Goal: Task Accomplishment & Management: Complete application form

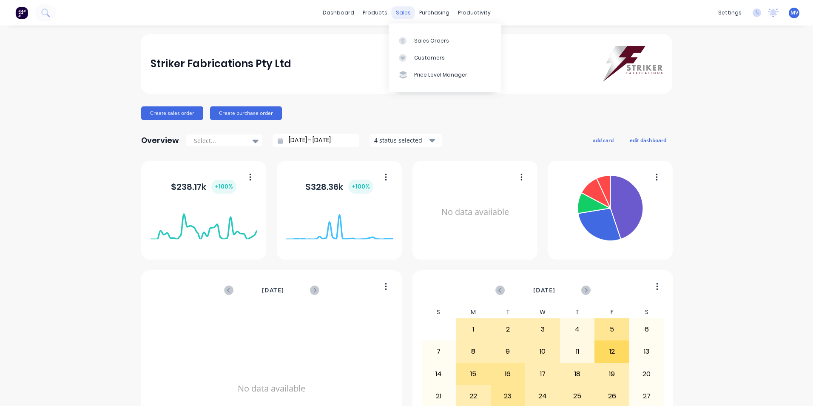
click at [398, 13] on div "sales" at bounding box center [403, 12] width 23 height 13
click at [428, 57] on div "Customers" at bounding box center [429, 58] width 31 height 8
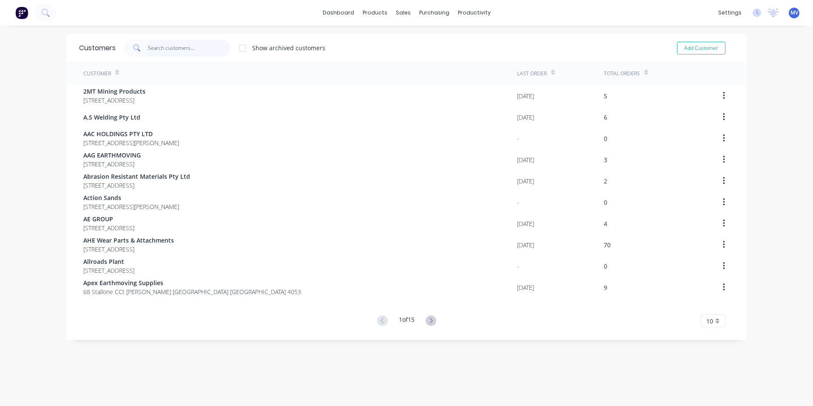
click at [157, 48] on input "text" at bounding box center [189, 48] width 83 height 17
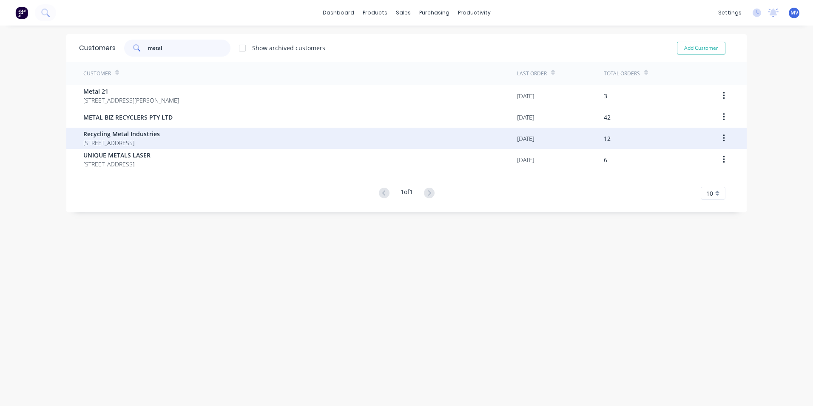
type input "metal"
click at [125, 133] on span "Recycling Metal Industries" at bounding box center [121, 133] width 77 height 9
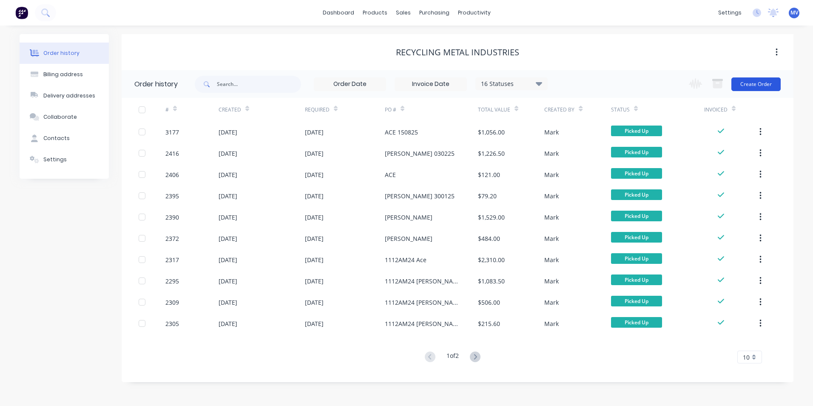
click at [754, 80] on button "Create Order" at bounding box center [756, 84] width 49 height 14
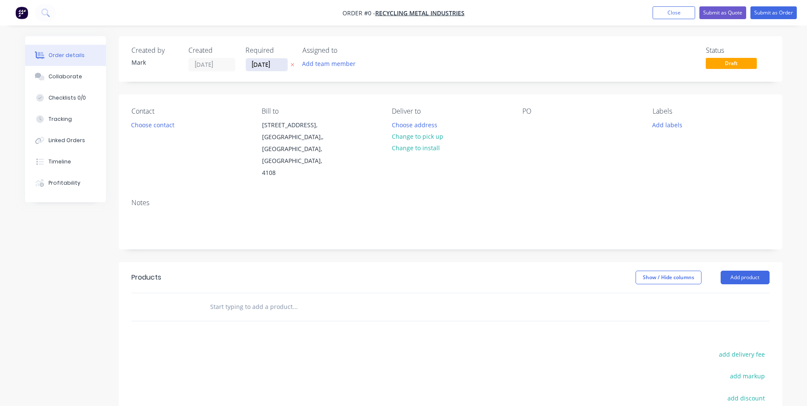
click at [271, 67] on input "[DATE]" at bounding box center [267, 64] width 42 height 13
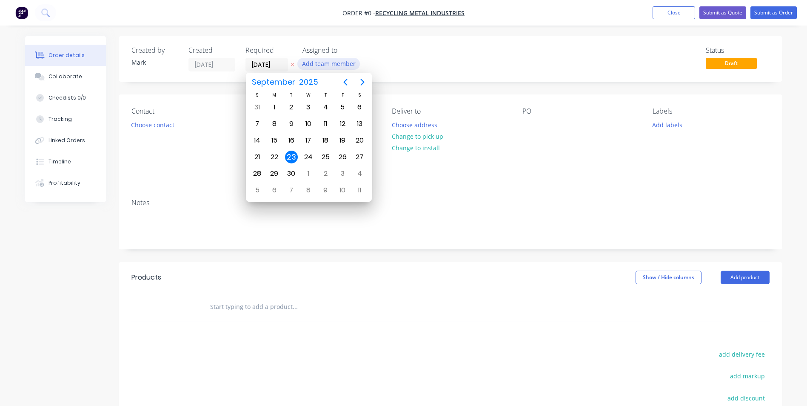
click at [339, 64] on button "Add team member" at bounding box center [328, 63] width 63 height 11
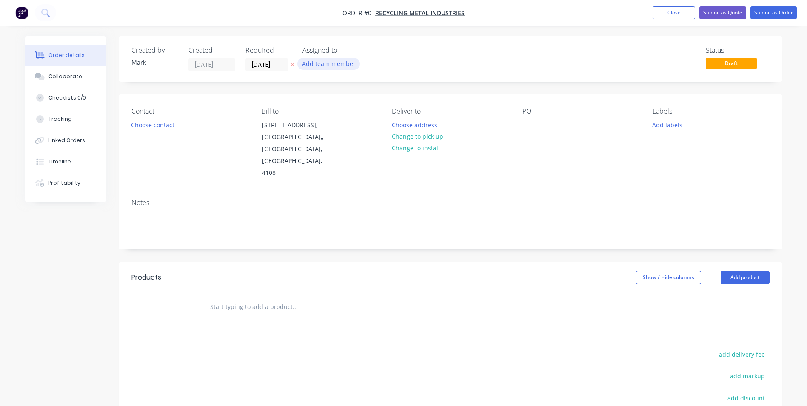
click at [331, 64] on button "Add team member" at bounding box center [328, 63] width 63 height 11
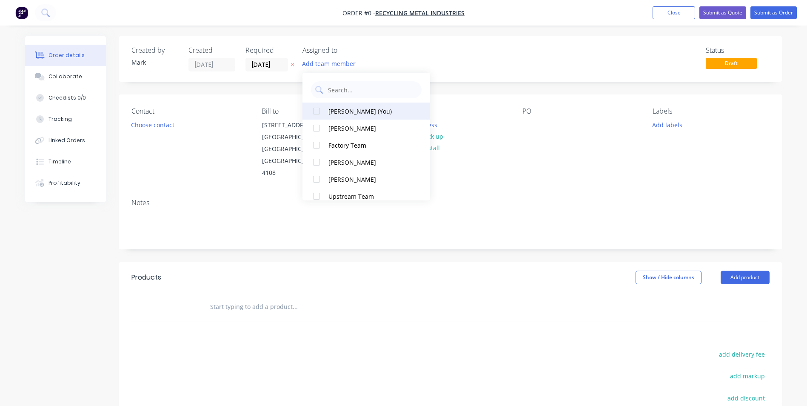
click at [340, 112] on div "[PERSON_NAME] (You)" at bounding box center [370, 111] width 85 height 9
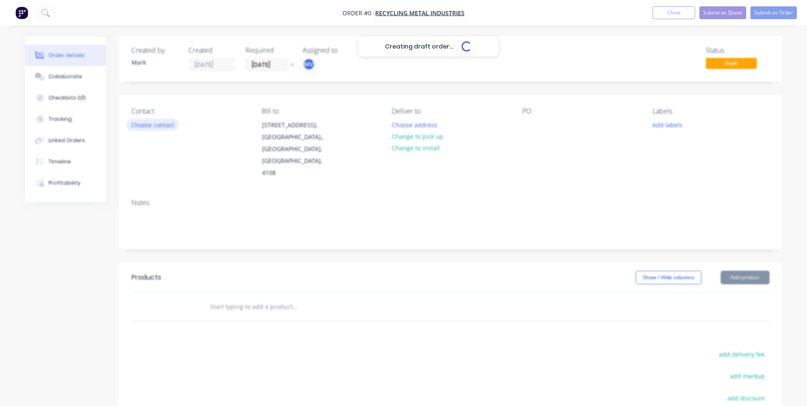
click at [148, 127] on div "Creating draft order... Loading... Order details Collaborate Checklists 0/0 Tra…" at bounding box center [404, 287] width 774 height 502
drag, startPoint x: 150, startPoint y: 115, endPoint x: 147, endPoint y: 121, distance: 6.9
click at [149, 115] on div "Contact" at bounding box center [189, 111] width 117 height 8
click at [146, 121] on button "Choose contact" at bounding box center [152, 124] width 52 height 11
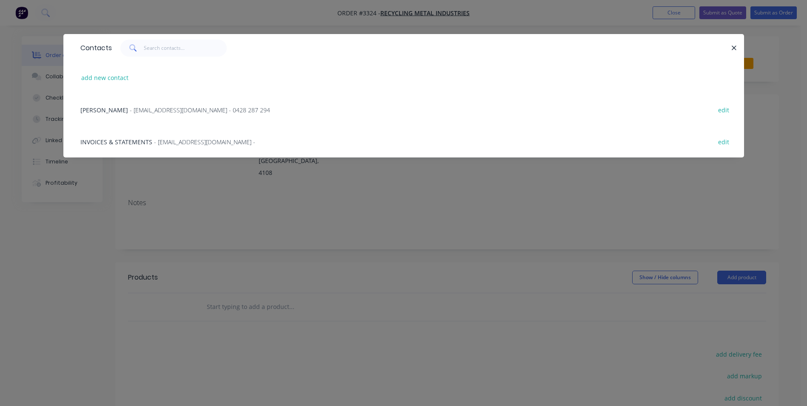
click at [110, 111] on span "[PERSON_NAME]" at bounding box center [104, 110] width 48 height 8
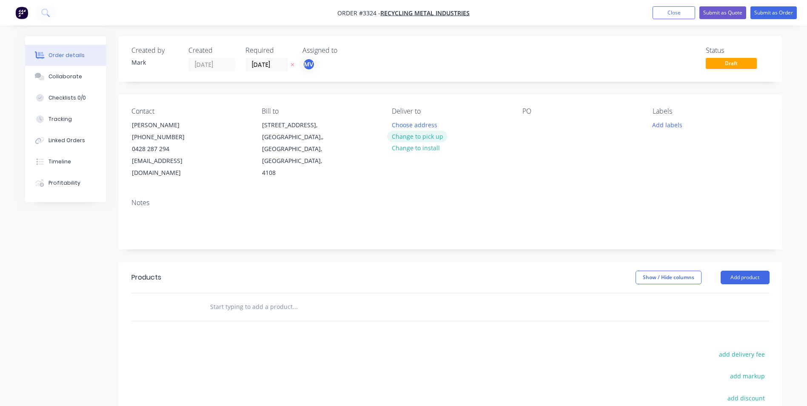
click at [412, 136] on button "Change to pick up" at bounding box center [417, 136] width 60 height 11
click at [525, 123] on div at bounding box center [529, 125] width 14 height 12
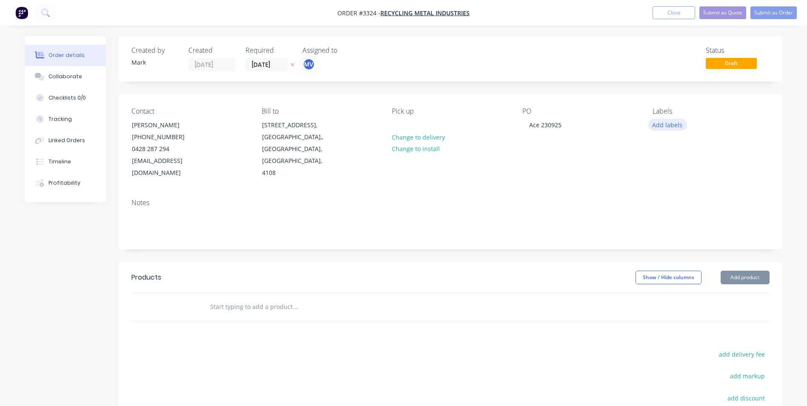
click at [670, 125] on button "Add labels" at bounding box center [667, 124] width 39 height 11
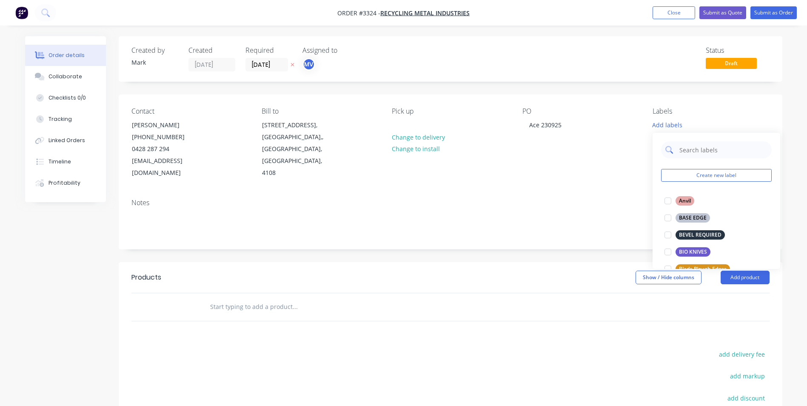
click at [682, 146] on input "text" at bounding box center [722, 149] width 89 height 17
type input "Bar"
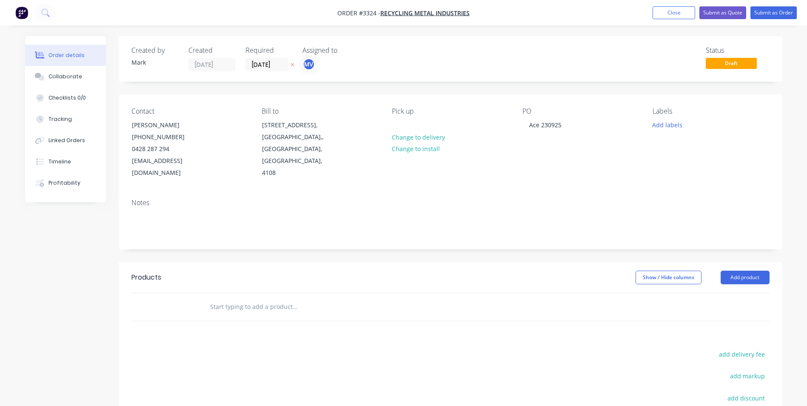
click at [719, 116] on div "Labels Add labels" at bounding box center [711, 143] width 117 height 72
click at [744, 271] on button "Add product" at bounding box center [745, 278] width 49 height 14
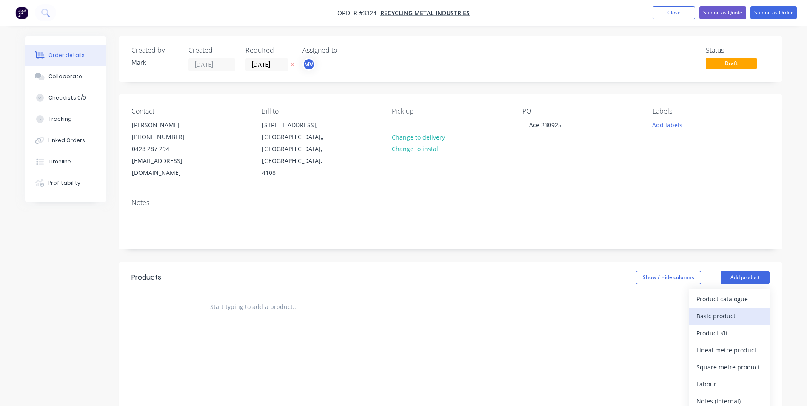
click at [712, 310] on div "Basic product" at bounding box center [729, 316] width 66 height 12
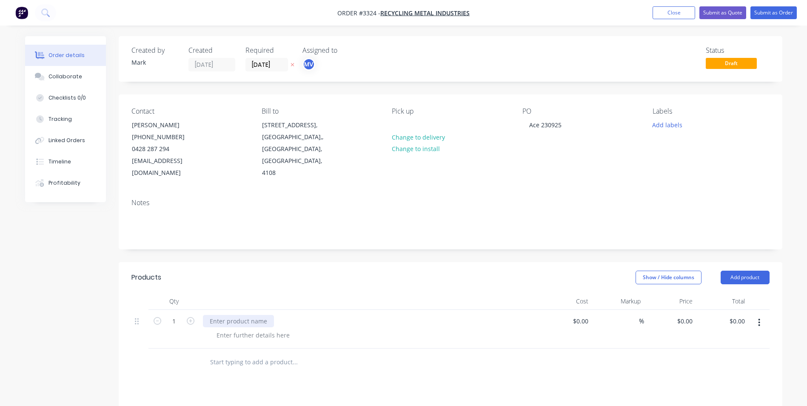
click at [221, 315] on div at bounding box center [238, 321] width 71 height 12
click at [256, 315] on div "95Ø 1045 Bright Bar" at bounding box center [238, 321] width 71 height 12
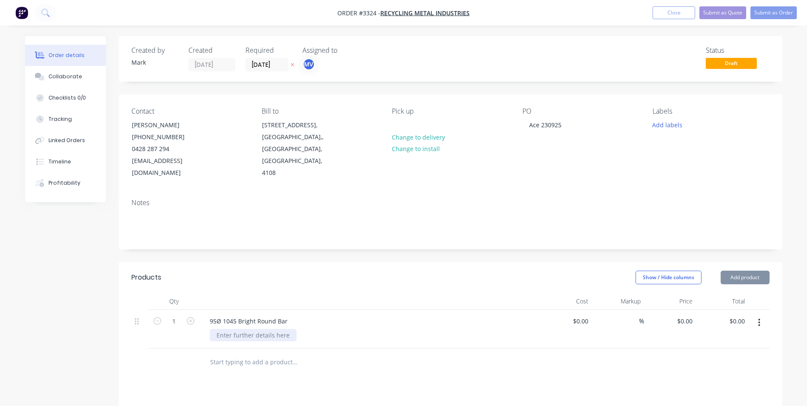
click at [224, 329] on div at bounding box center [253, 335] width 87 height 12
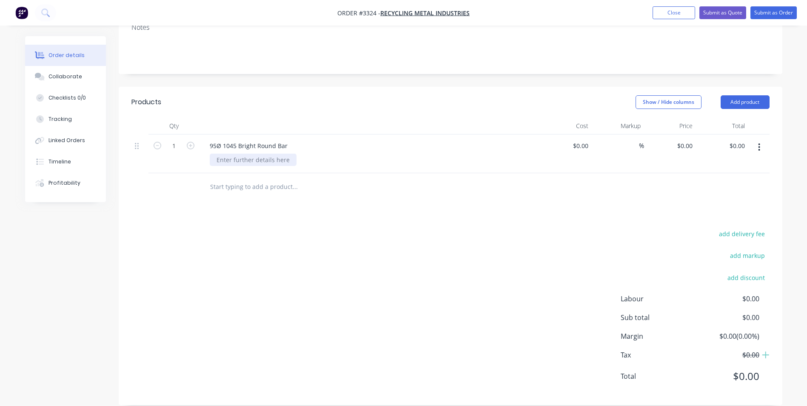
click at [244, 154] on div at bounding box center [253, 160] width 87 height 12
drag, startPoint x: 681, startPoint y: 134, endPoint x: 686, endPoint y: 137, distance: 5.8
click at [683, 140] on div "0 0" at bounding box center [689, 146] width 13 height 12
type input "$272.50"
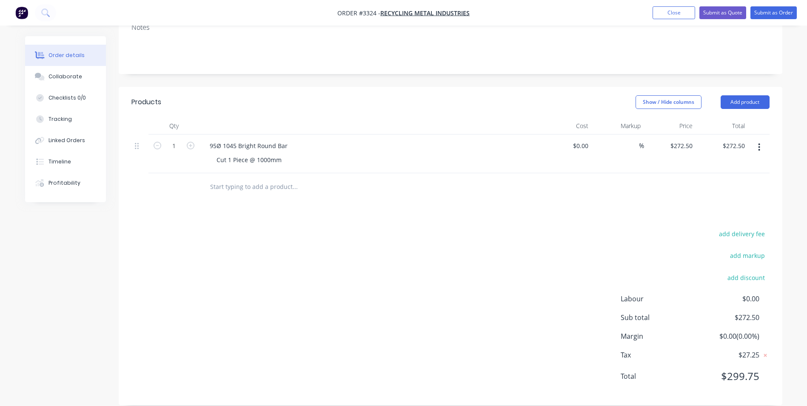
click at [598, 211] on div "Products Show / Hide columns Add product Qty Cost Markup Price Total 1 95Ø 1045…" at bounding box center [451, 246] width 664 height 318
click at [234, 178] on input "text" at bounding box center [295, 186] width 170 height 17
click at [714, 188] on div at bounding box center [450, 187] width 638 height 28
click at [744, 95] on button "Add product" at bounding box center [745, 102] width 49 height 14
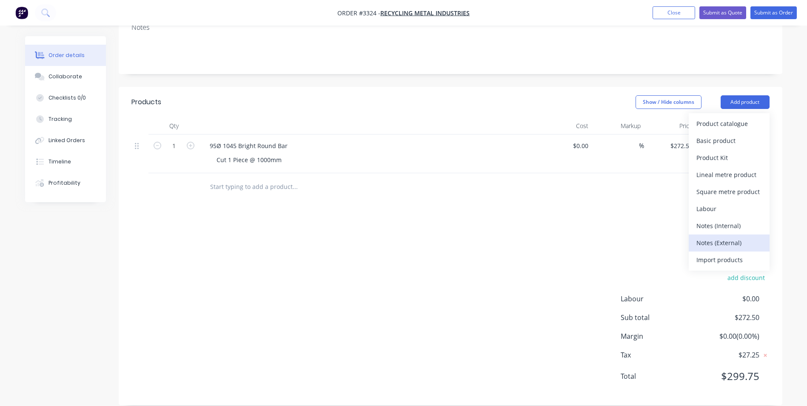
click at [714, 237] on div "Notes (External)" at bounding box center [729, 243] width 66 height 12
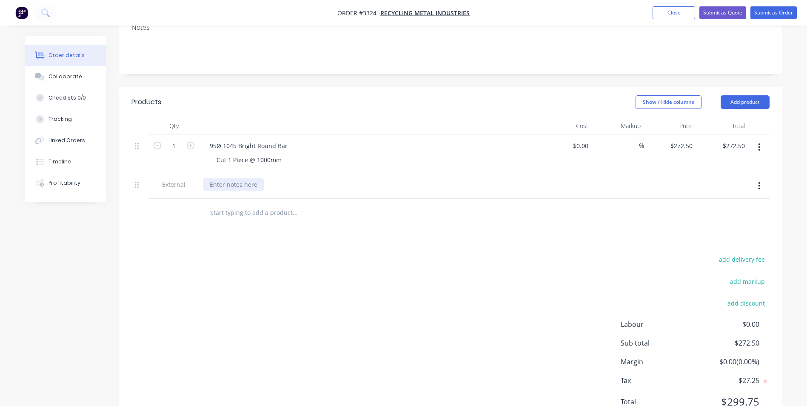
drag, startPoint x: 215, startPoint y: 175, endPoint x: 351, endPoint y: 205, distance: 139.4
click at [216, 178] on div at bounding box center [233, 184] width 61 height 12
click at [395, 237] on div "Products Show / Hide columns Add product Qty Cost Markup Price Total 1 95Ø 1045…" at bounding box center [451, 259] width 664 height 344
click at [772, 11] on button "Submit as Order" at bounding box center [773, 12] width 46 height 13
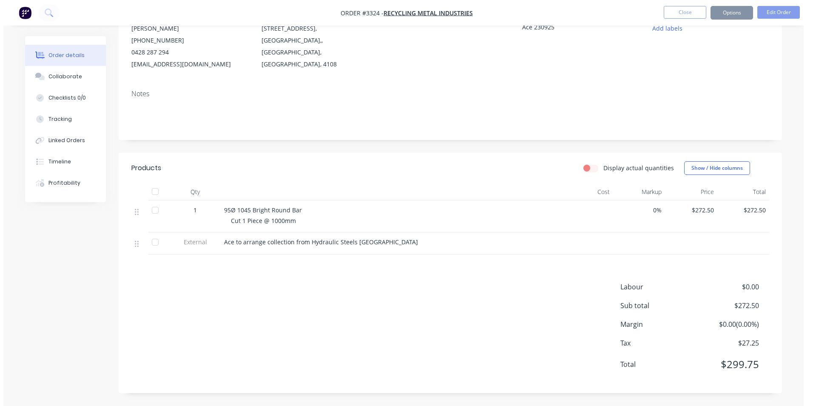
scroll to position [0, 0]
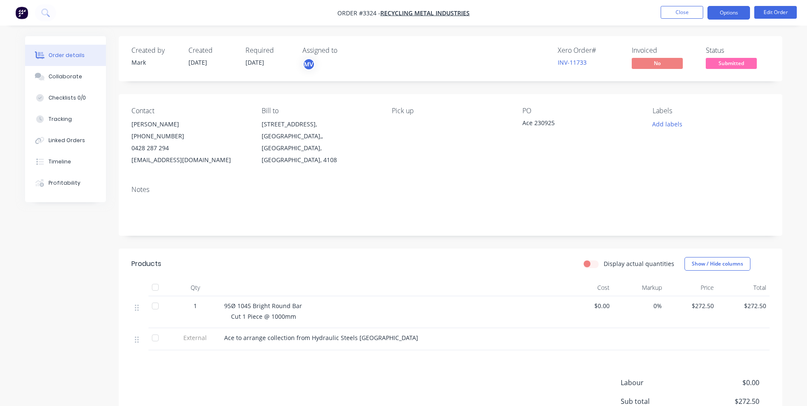
click at [724, 11] on button "Options" at bounding box center [728, 13] width 43 height 14
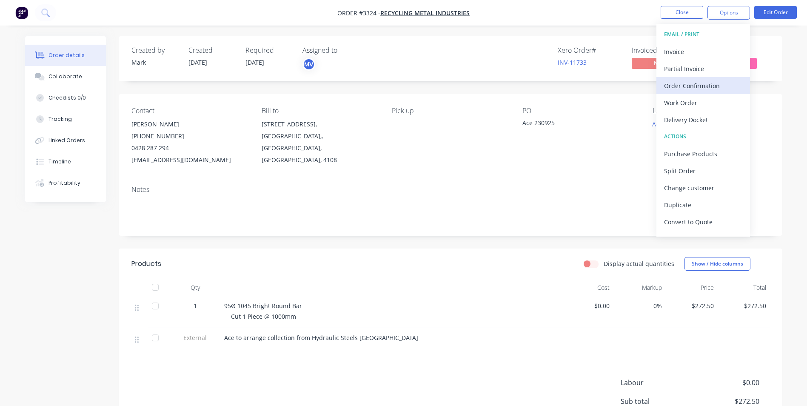
click at [681, 85] on div "Order Confirmation" at bounding box center [703, 86] width 78 height 12
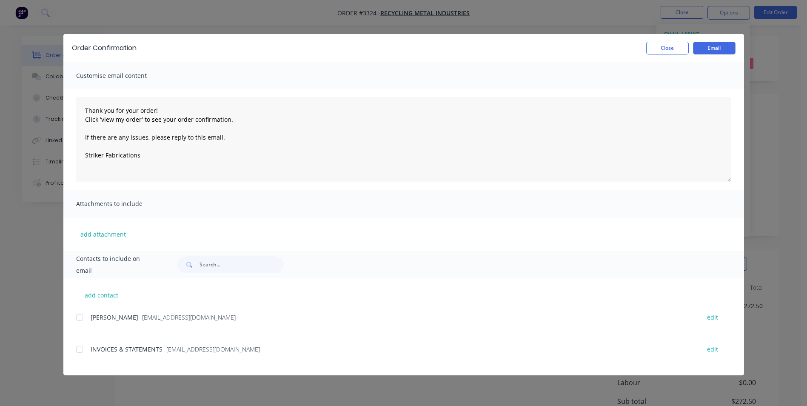
click at [81, 316] on div at bounding box center [79, 317] width 17 height 17
type textarea "Thank you for your order! Click 'view my order' to see your order confirmation.…"
click at [711, 47] on button "Email" at bounding box center [714, 48] width 43 height 13
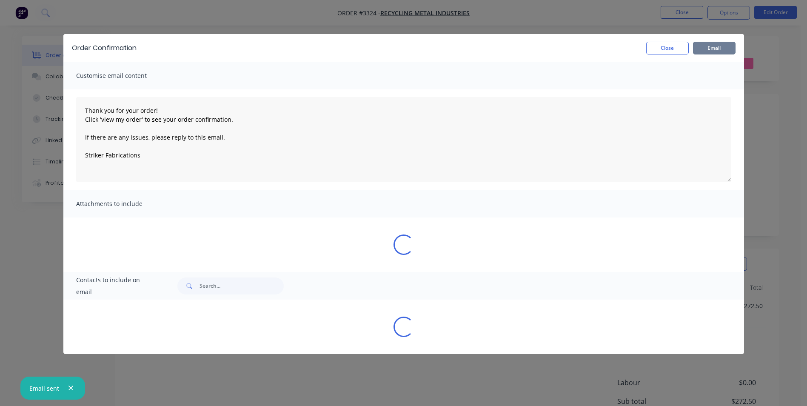
type textarea "Thank you for your order! Click 'view my order' to see your order confirmation.…"
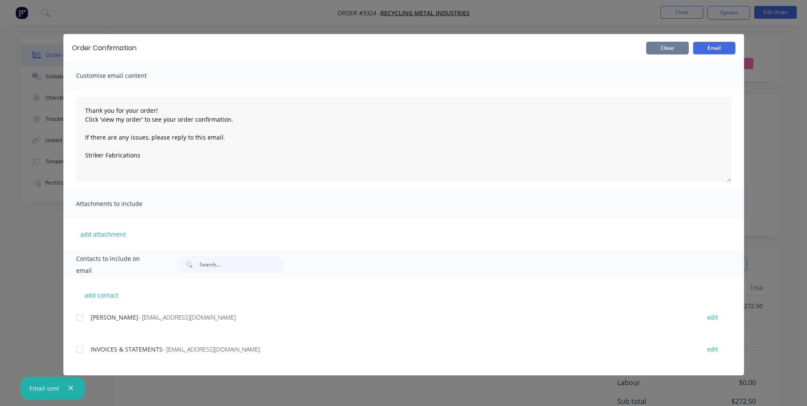
click at [672, 46] on button "Close" at bounding box center [667, 48] width 43 height 13
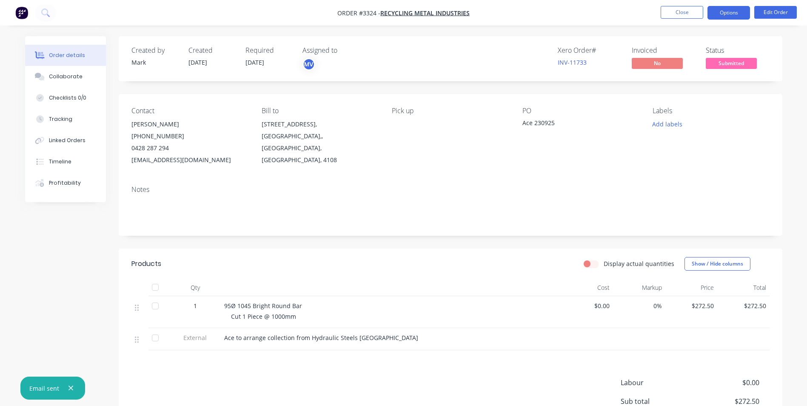
click at [723, 12] on button "Options" at bounding box center [728, 13] width 43 height 14
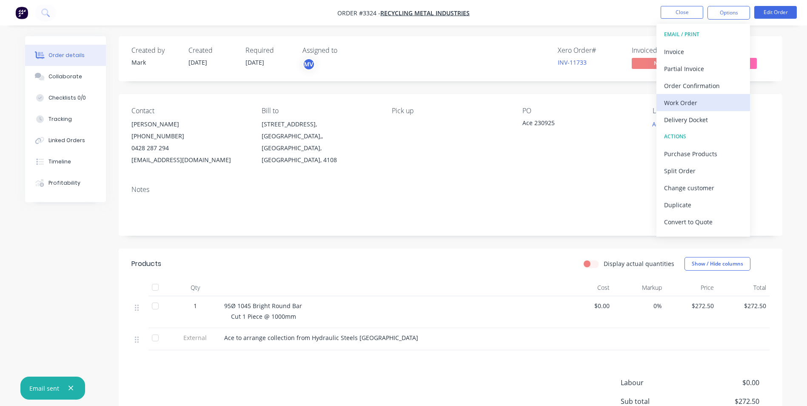
click at [687, 103] on div "Work Order" at bounding box center [703, 103] width 78 height 12
click at [698, 98] on div "Custom" at bounding box center [703, 103] width 78 height 12
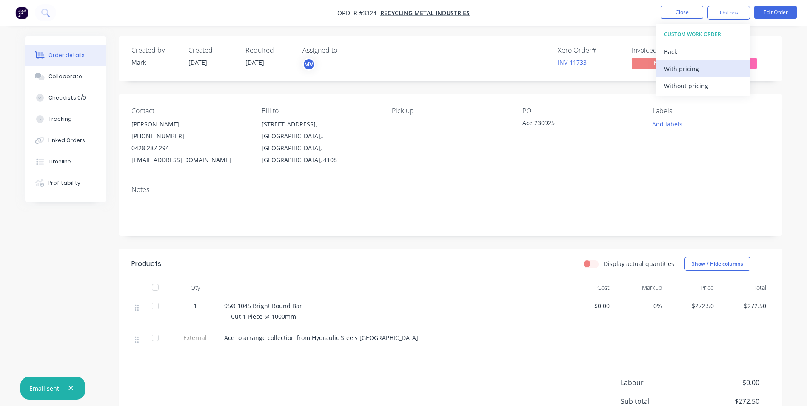
click at [680, 67] on div "With pricing" at bounding box center [703, 69] width 78 height 12
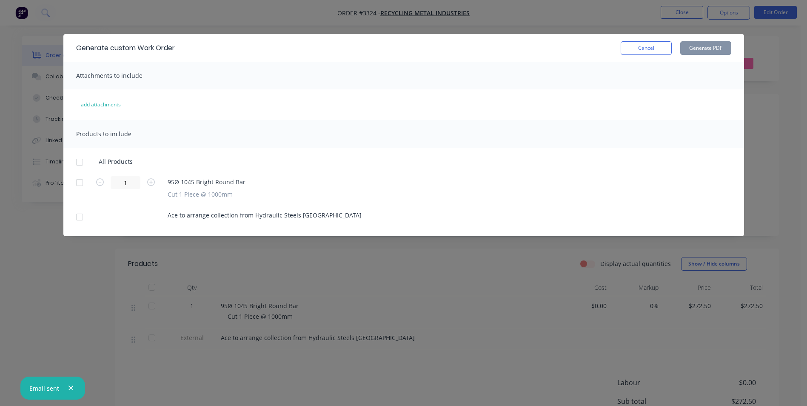
click at [80, 182] on div at bounding box center [79, 182] width 17 height 17
click at [80, 216] on div at bounding box center [79, 216] width 17 height 17
click at [701, 48] on button "Generate PDF" at bounding box center [705, 48] width 51 height 14
click at [647, 48] on button "Cancel" at bounding box center [646, 48] width 51 height 14
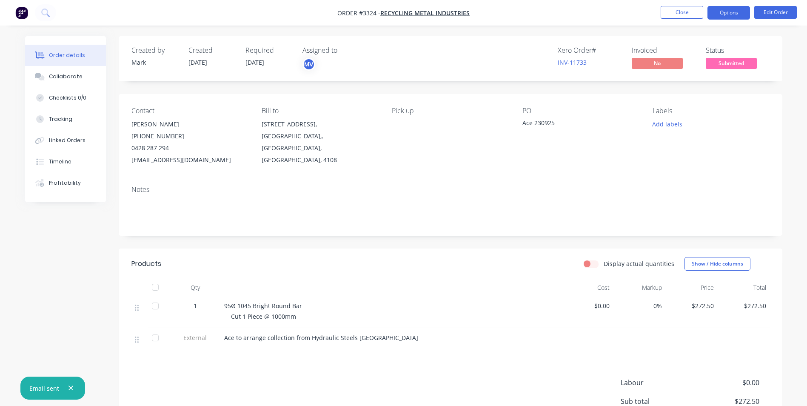
click at [724, 12] on button "Options" at bounding box center [728, 13] width 43 height 14
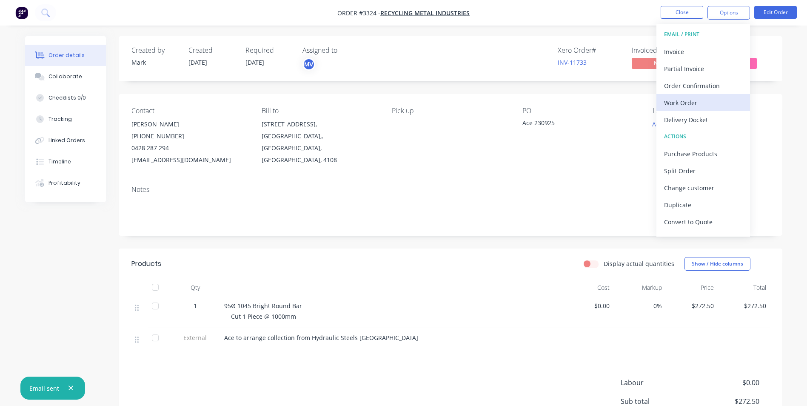
click at [678, 101] on div "Work Order" at bounding box center [703, 103] width 78 height 12
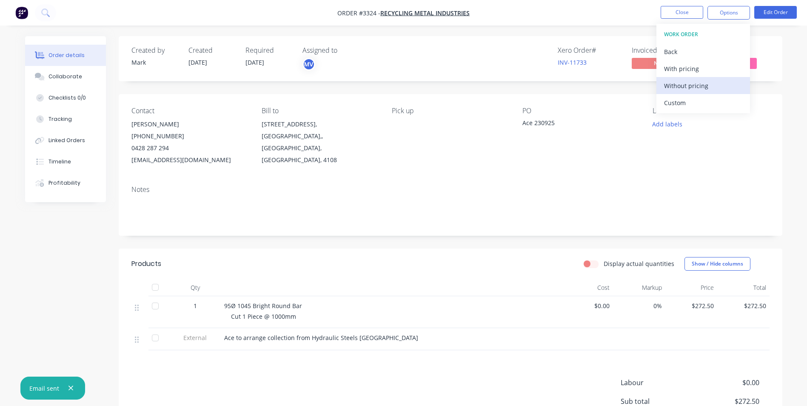
click at [678, 83] on div "Without pricing" at bounding box center [703, 86] width 78 height 12
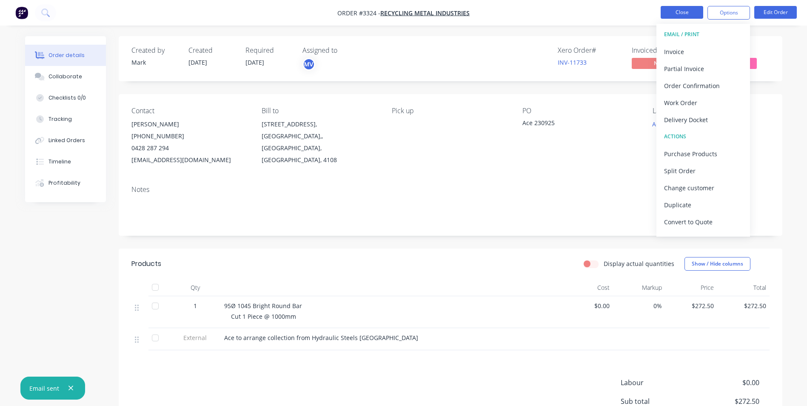
click at [682, 13] on button "Close" at bounding box center [682, 12] width 43 height 13
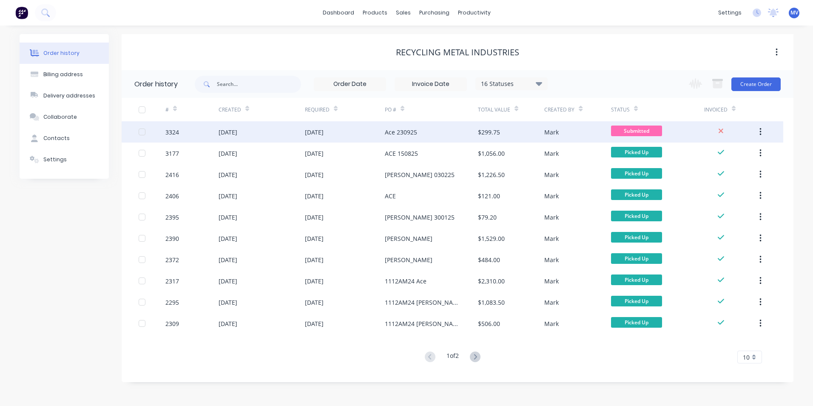
click at [237, 134] on div "[DATE]" at bounding box center [228, 132] width 19 height 9
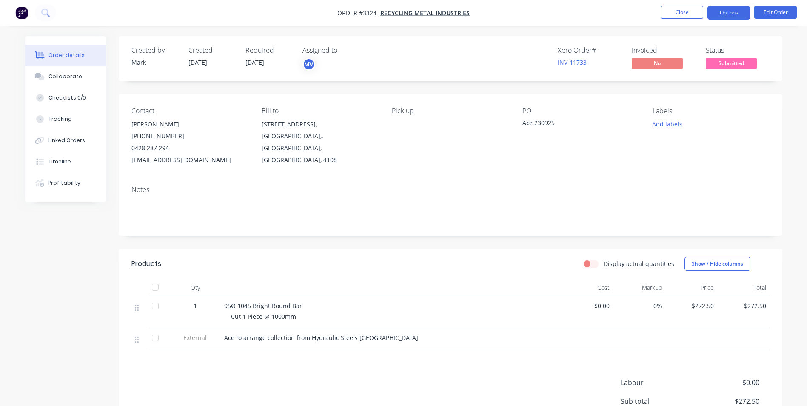
click at [724, 11] on button "Options" at bounding box center [728, 13] width 43 height 14
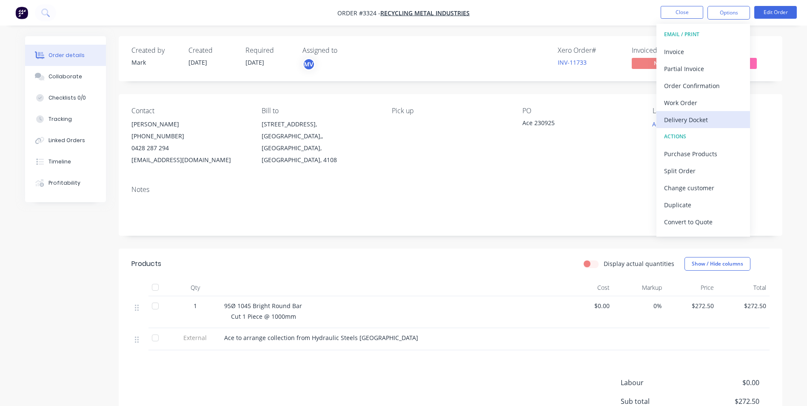
click at [677, 120] on div "Delivery Docket" at bounding box center [703, 120] width 78 height 12
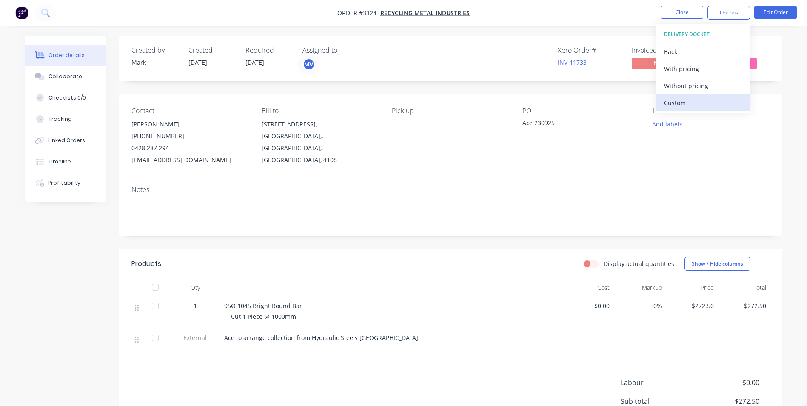
click at [677, 100] on div "Custom" at bounding box center [703, 103] width 78 height 12
click at [680, 83] on div "Without pricing" at bounding box center [703, 86] width 78 height 12
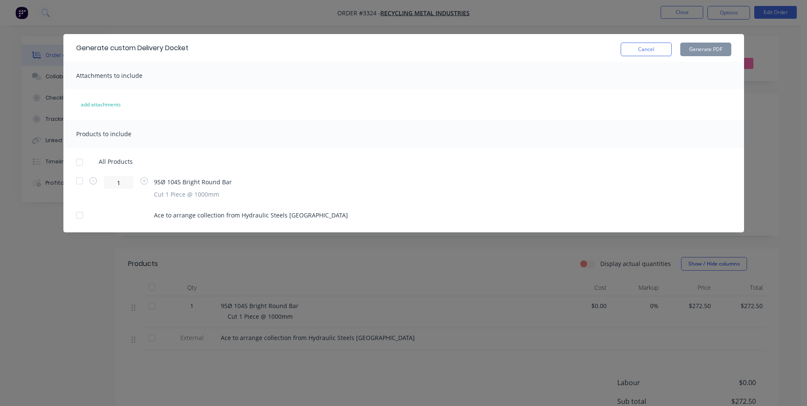
click at [75, 180] on div at bounding box center [79, 180] width 17 height 17
click at [79, 216] on div at bounding box center [79, 215] width 17 height 17
click at [702, 46] on button "Generate PDF" at bounding box center [705, 50] width 51 height 14
click at [651, 50] on button "Cancel" at bounding box center [646, 50] width 51 height 14
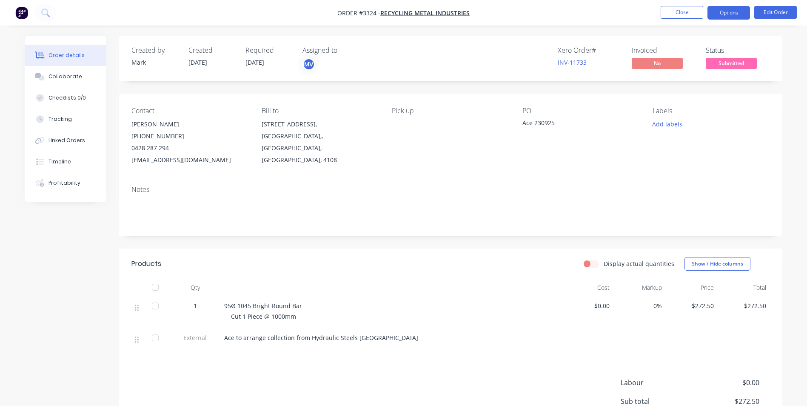
click at [732, 9] on button "Options" at bounding box center [728, 13] width 43 height 14
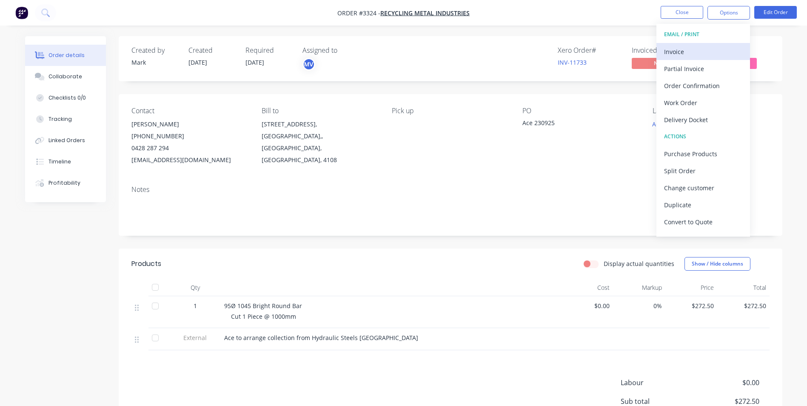
click at [673, 49] on div "Invoice" at bounding box center [703, 52] width 78 height 12
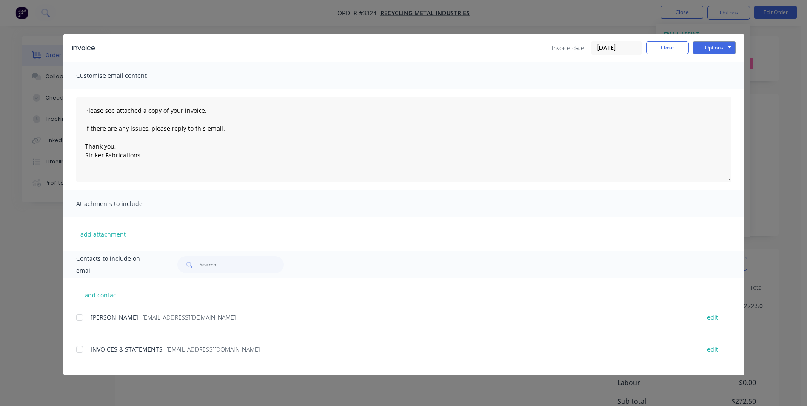
click at [80, 319] on div at bounding box center [79, 317] width 17 height 17
click at [713, 45] on button "Options" at bounding box center [714, 47] width 43 height 13
click at [711, 75] on button "Print" at bounding box center [720, 77] width 54 height 14
click at [712, 47] on button "Options" at bounding box center [714, 47] width 43 height 13
click at [79, 319] on div at bounding box center [79, 317] width 17 height 17
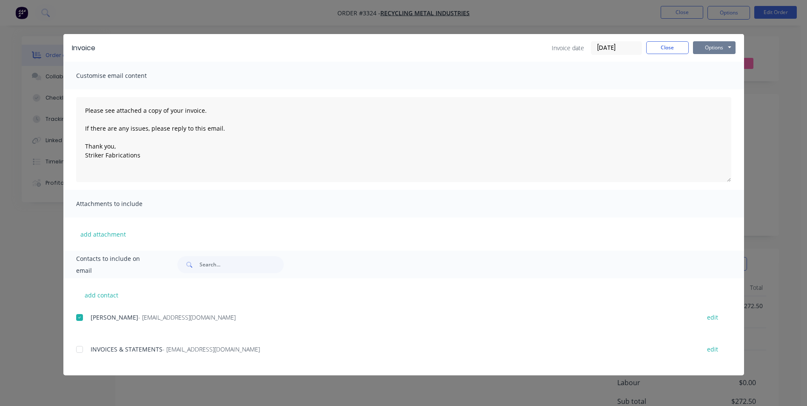
click at [79, 349] on div at bounding box center [79, 349] width 17 height 17
click at [714, 46] on button "Options" at bounding box center [714, 47] width 43 height 13
click at [715, 91] on button "Email" at bounding box center [720, 91] width 54 height 14
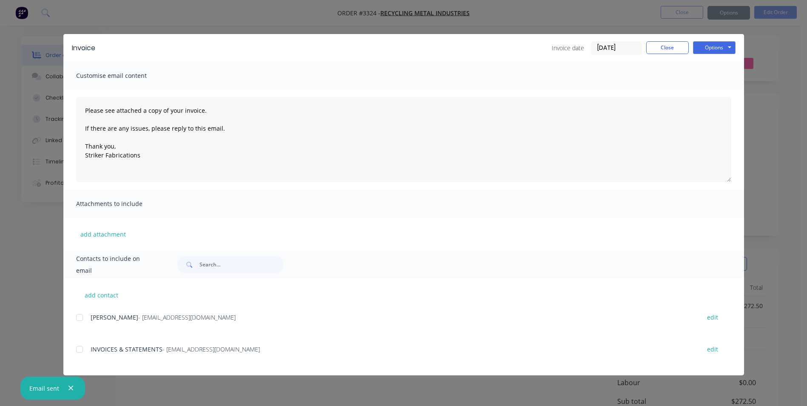
type textarea "Please see attached a copy of your invoice. If there are any issues, please rep…"
click at [673, 48] on button "Close" at bounding box center [667, 47] width 43 height 13
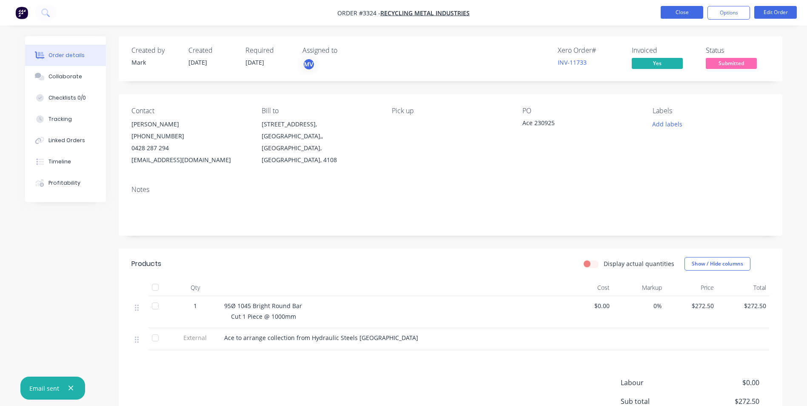
click at [683, 11] on button "Close" at bounding box center [682, 12] width 43 height 13
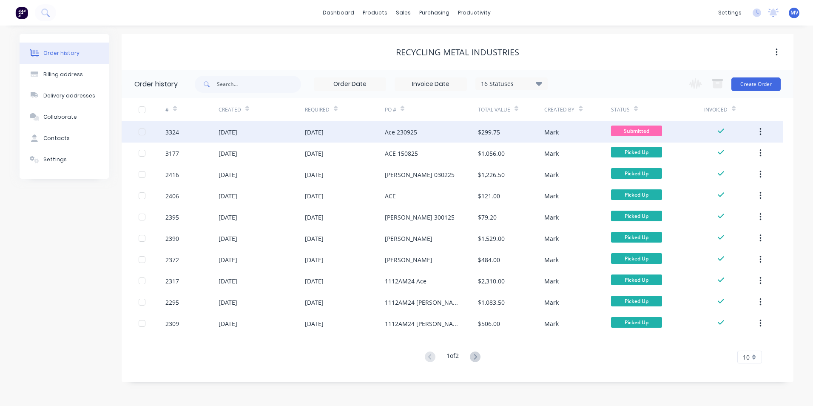
click at [401, 131] on div "Ace 230925" at bounding box center [401, 132] width 32 height 9
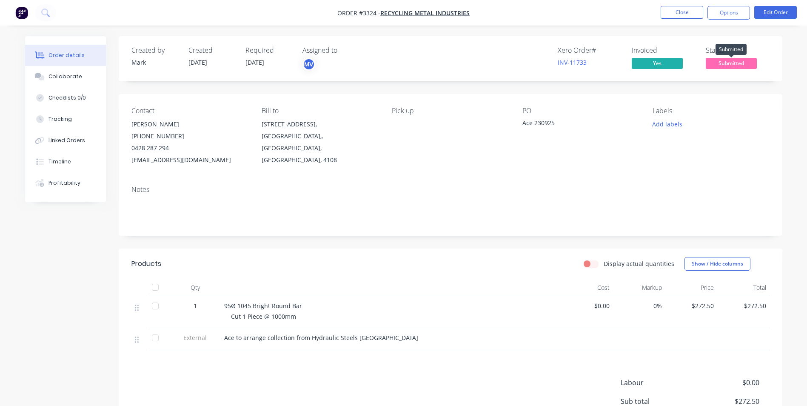
click at [728, 62] on span "Submitted" at bounding box center [731, 63] width 51 height 11
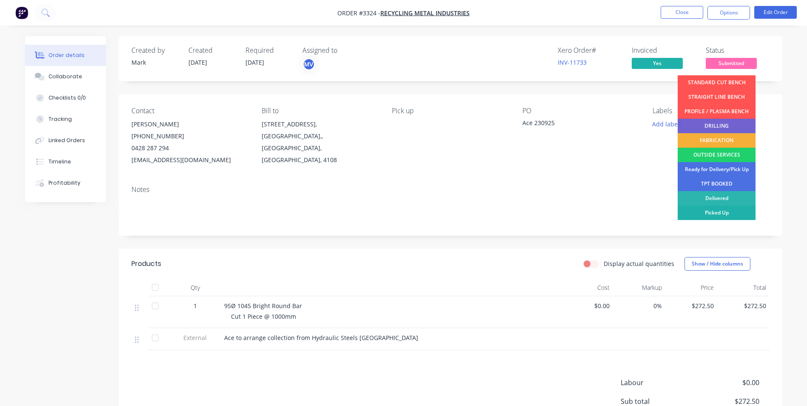
click at [716, 212] on div "Picked Up" at bounding box center [717, 212] width 78 height 14
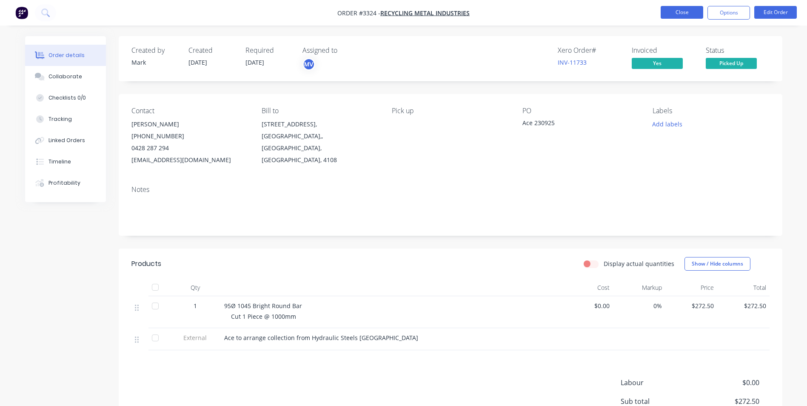
click at [676, 8] on button "Close" at bounding box center [682, 12] width 43 height 13
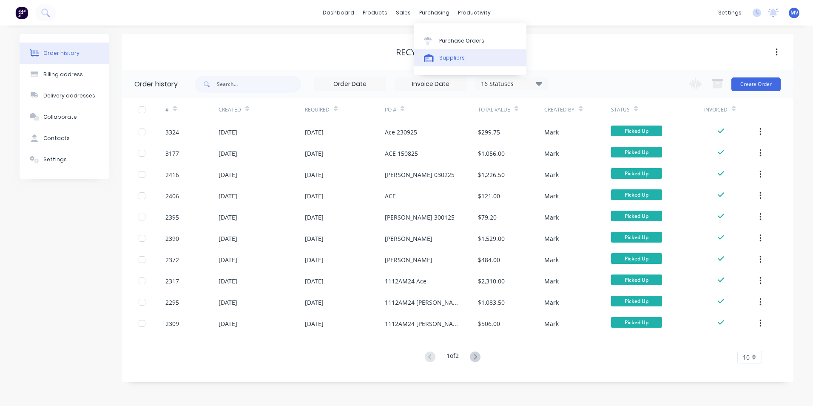
click at [444, 57] on div "Suppliers" at bounding box center [452, 58] width 26 height 8
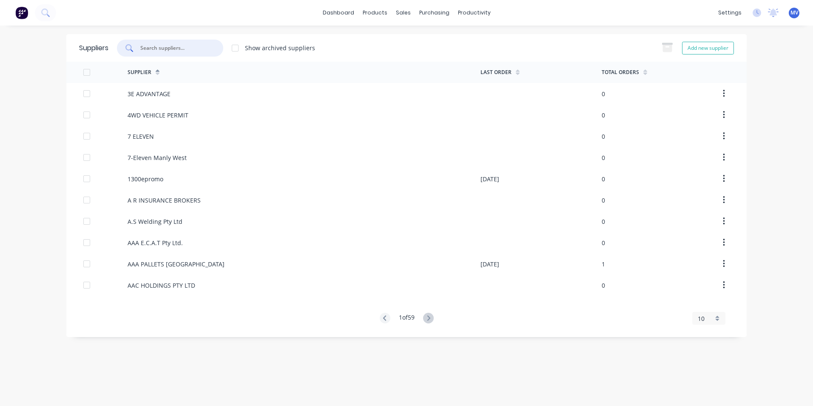
click at [156, 48] on input "text" at bounding box center [175, 48] width 71 height 9
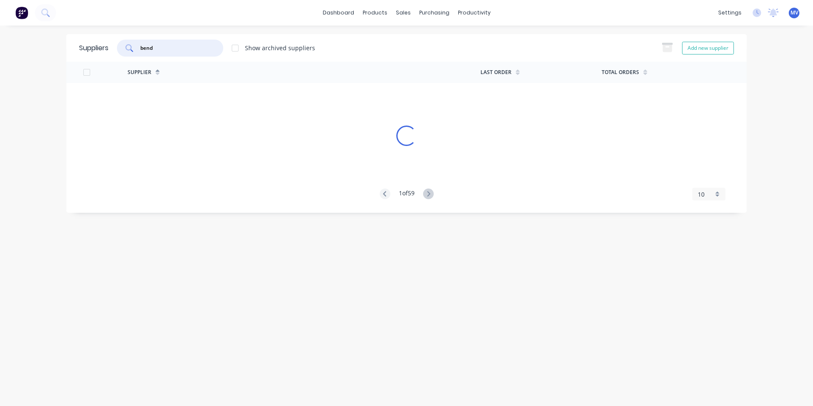
type input "bend"
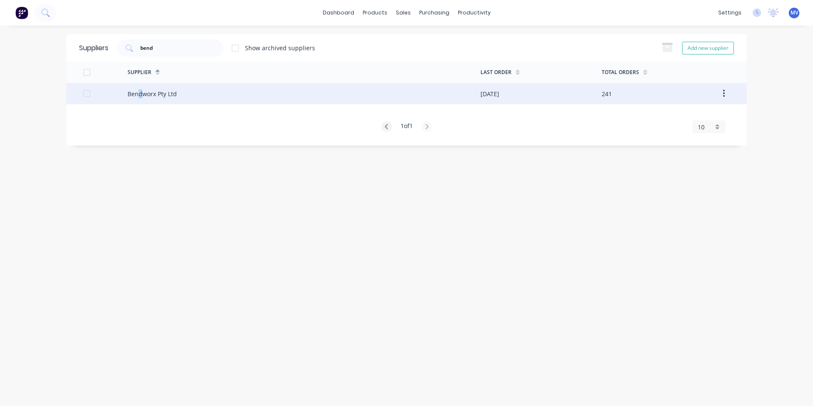
click at [142, 96] on div "Bendworx Pty Ltd" at bounding box center [152, 93] width 49 height 9
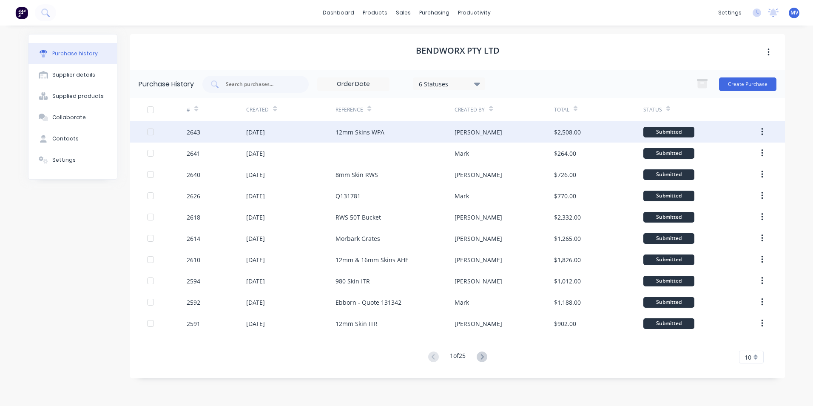
click at [350, 133] on div "12mm Skins WPA" at bounding box center [360, 132] width 49 height 9
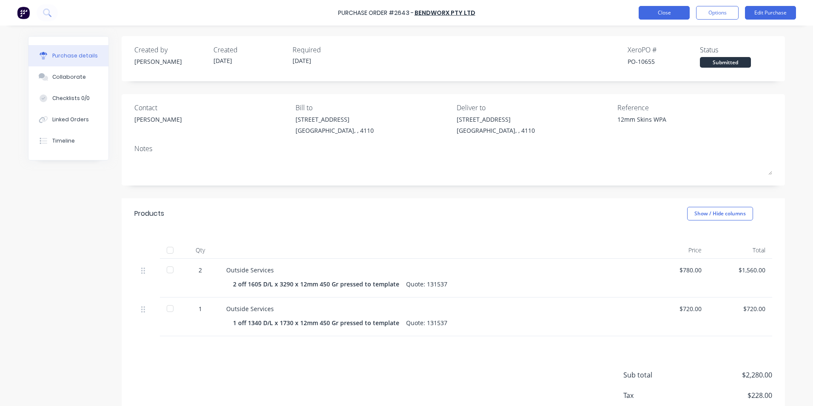
click at [652, 12] on button "Close" at bounding box center [664, 13] width 51 height 14
